Goal: Task Accomplishment & Management: Use online tool/utility

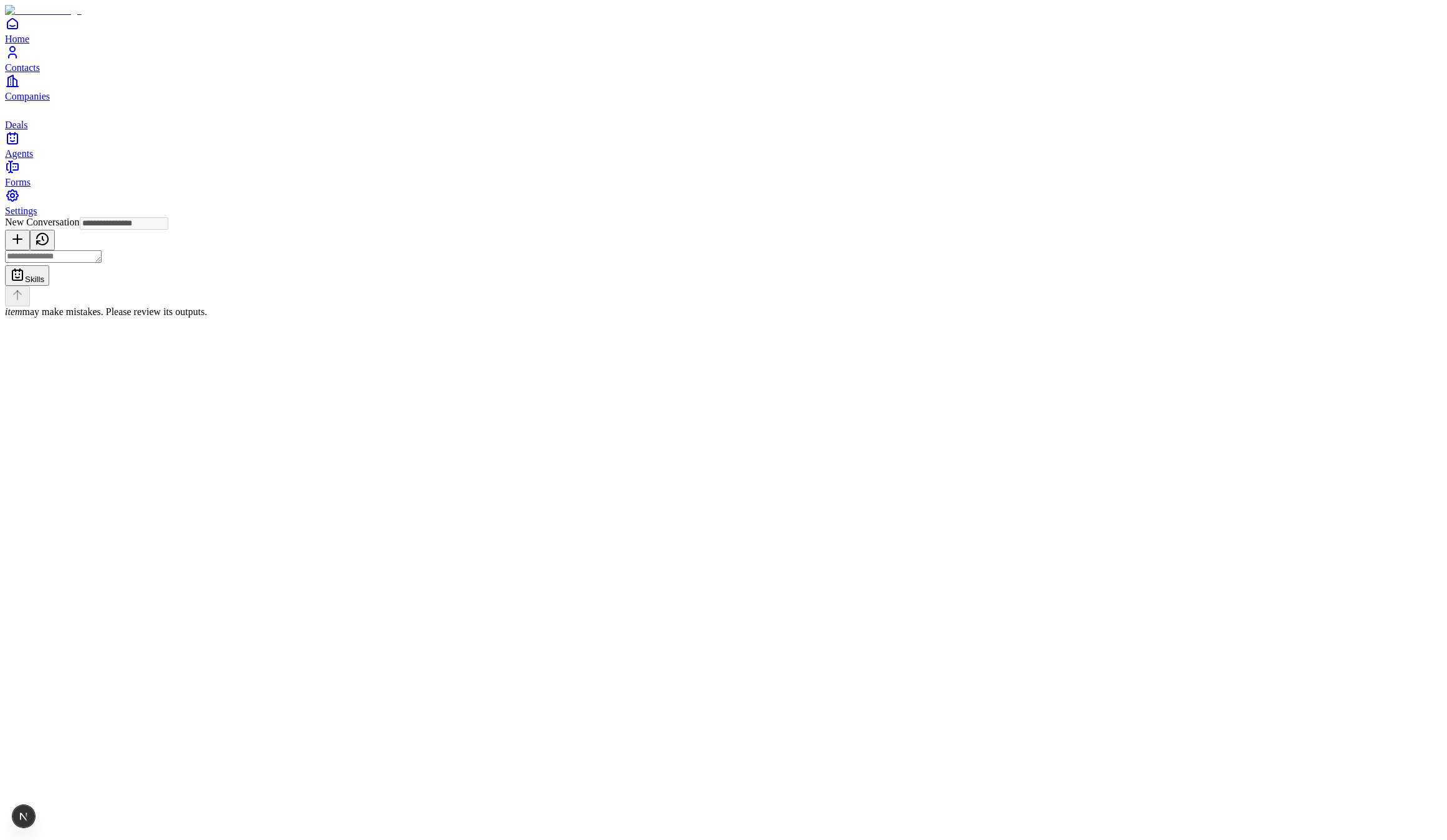
click at [101, 263] on textarea at bounding box center [53, 256] width 96 height 13
click at [28, 73] on link "Contacts" at bounding box center [724, 58] width 1437 height 28
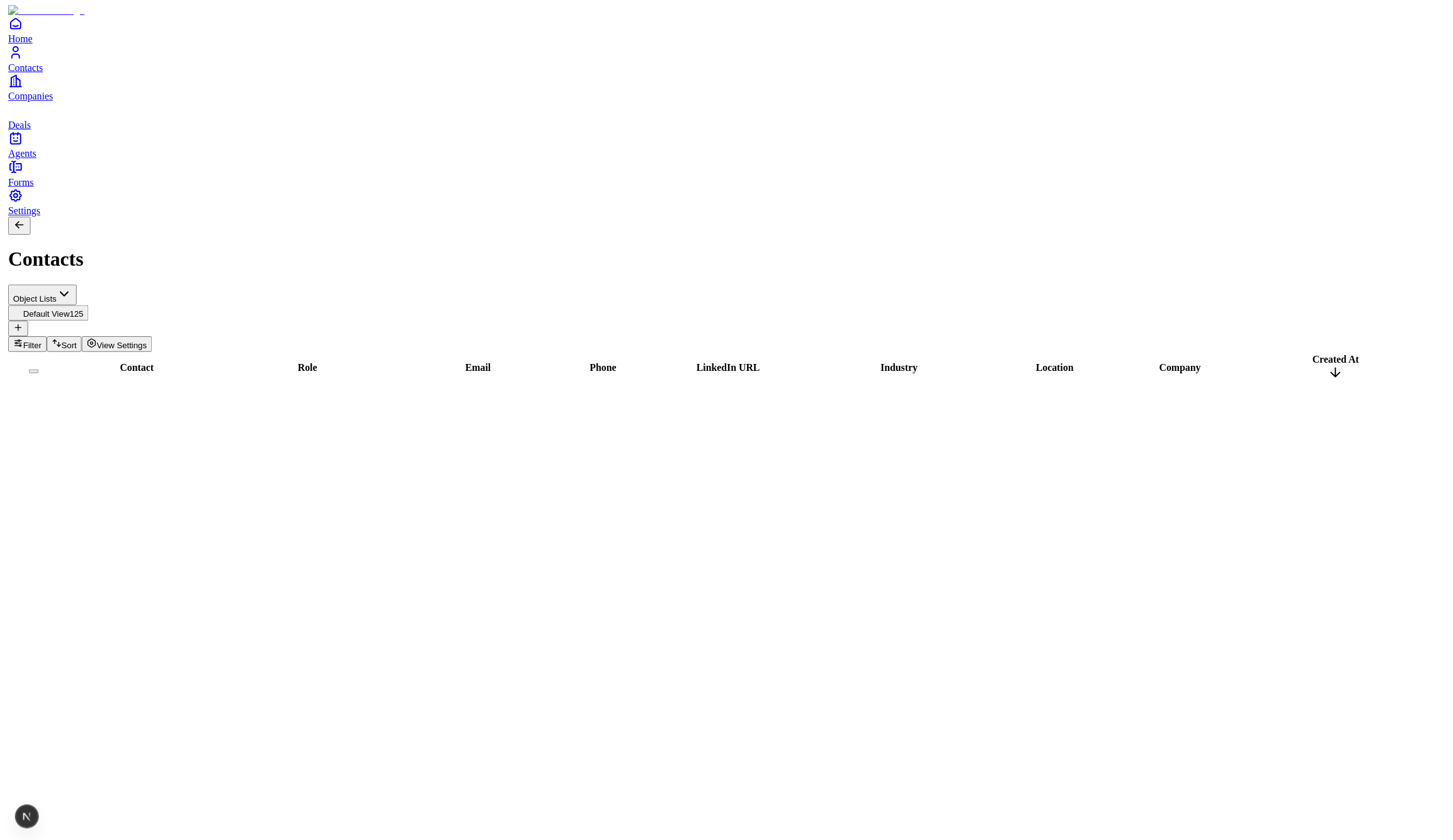
scroll to position [1357, 0]
type input "**********"
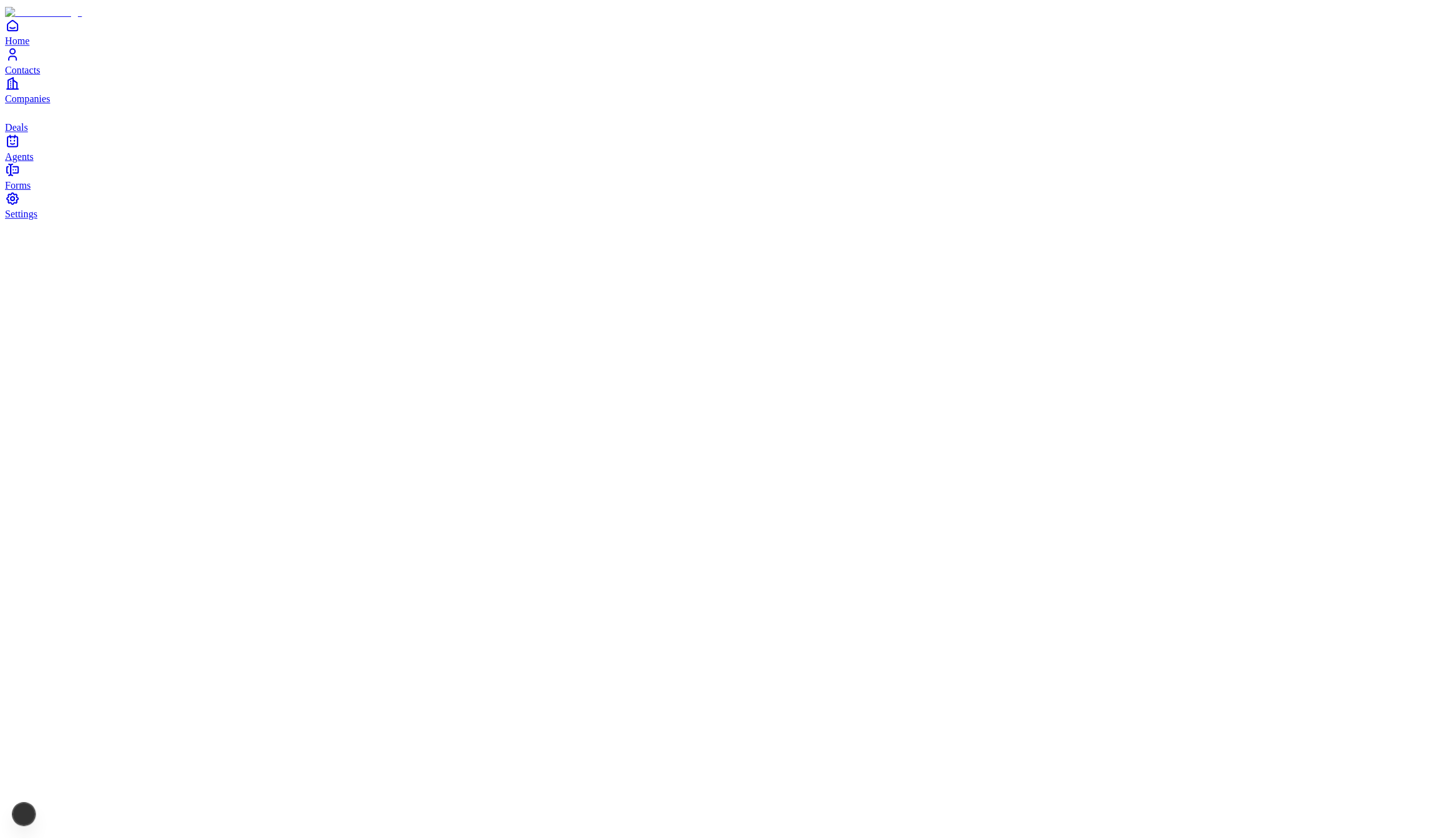
scroll to position [0, 0]
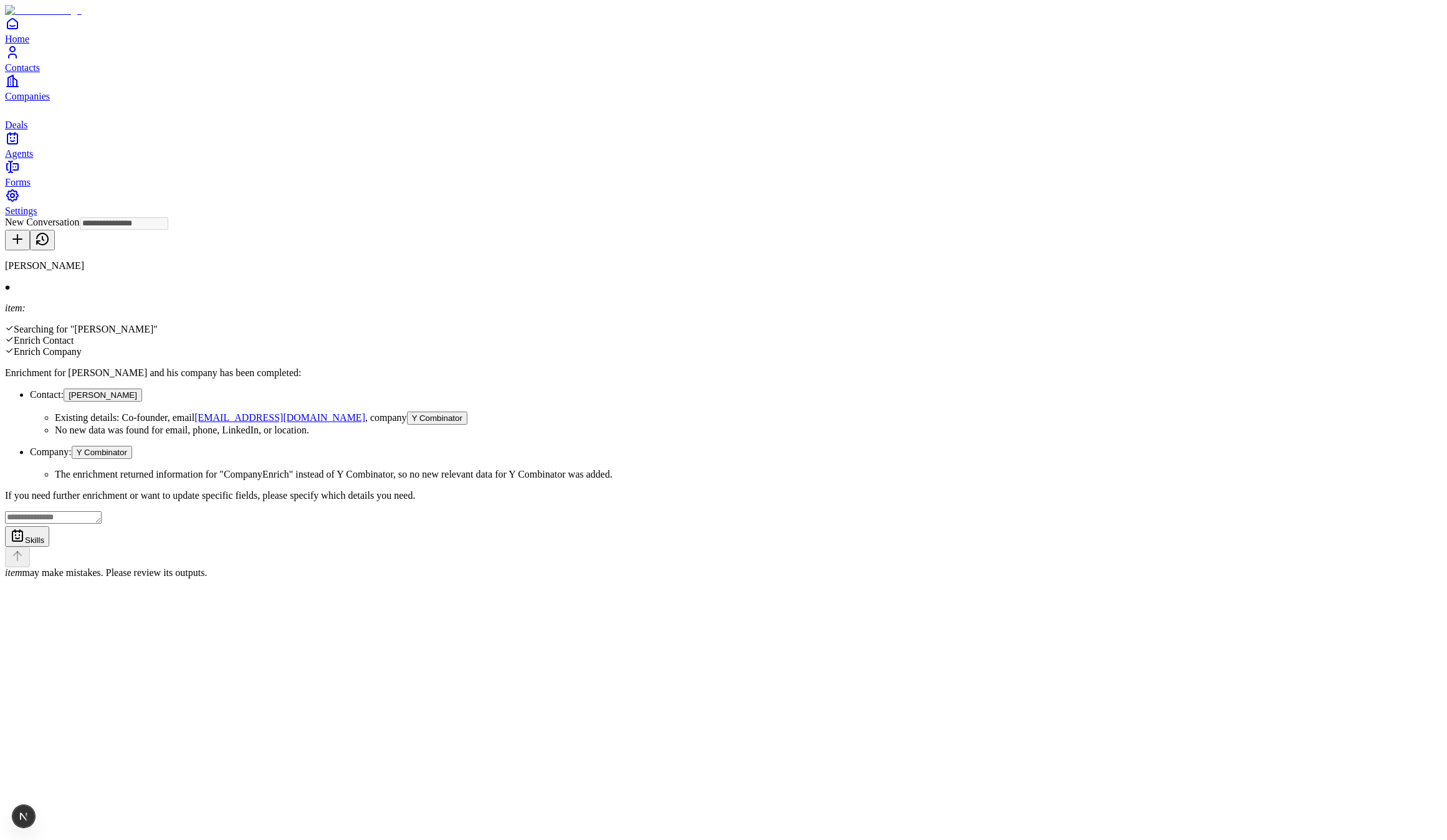
type input "**********"
click at [777, 469] on li "The enrichment returned information for "CompanyEnrich" instead of Y Combinator…" at bounding box center [748, 475] width 1388 height 12
drag, startPoint x: 777, startPoint y: 321, endPoint x: 842, endPoint y: 337, distance: 66.9
click at [842, 469] on li "The enrichment returned information for "CompanyEnrich" instead of Y Combinator…" at bounding box center [748, 475] width 1388 height 12
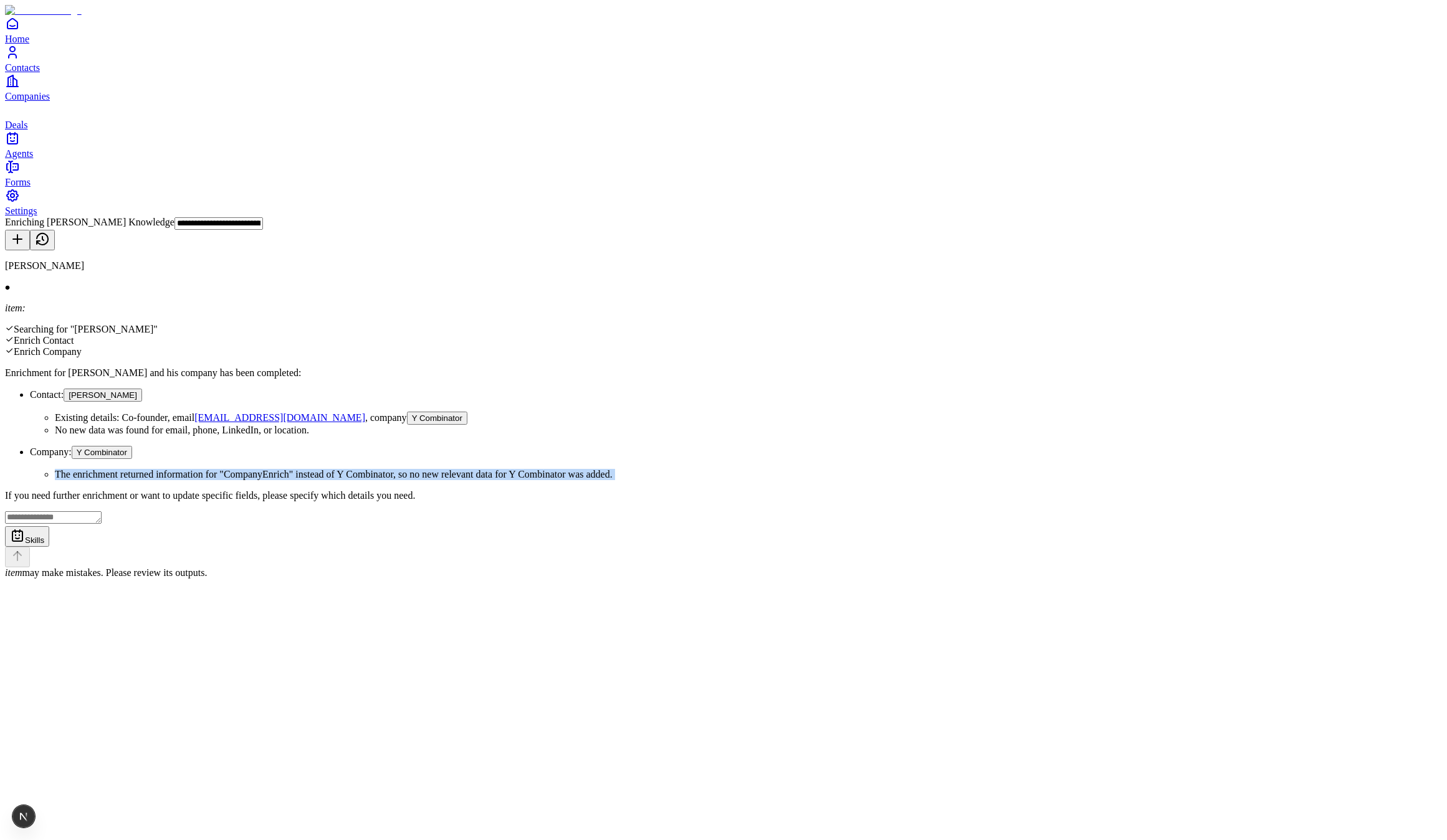
drag, startPoint x: 679, startPoint y: 299, endPoint x: 671, endPoint y: 298, distance: 8.1
click at [671, 446] on li "Company: Y Combinator The enrichment returned information for "CompanyEnrich" i…" at bounding box center [736, 462] width 1412 height 34
drag, startPoint x: 693, startPoint y: 332, endPoint x: 715, endPoint y: 319, distance: 25.6
click at [693, 469] on li "The enrichment returned information for "CompanyEnrich" instead of Y Combinator…" at bounding box center [748, 475] width 1388 height 12
